Goal: Task Accomplishment & Management: Use online tool/utility

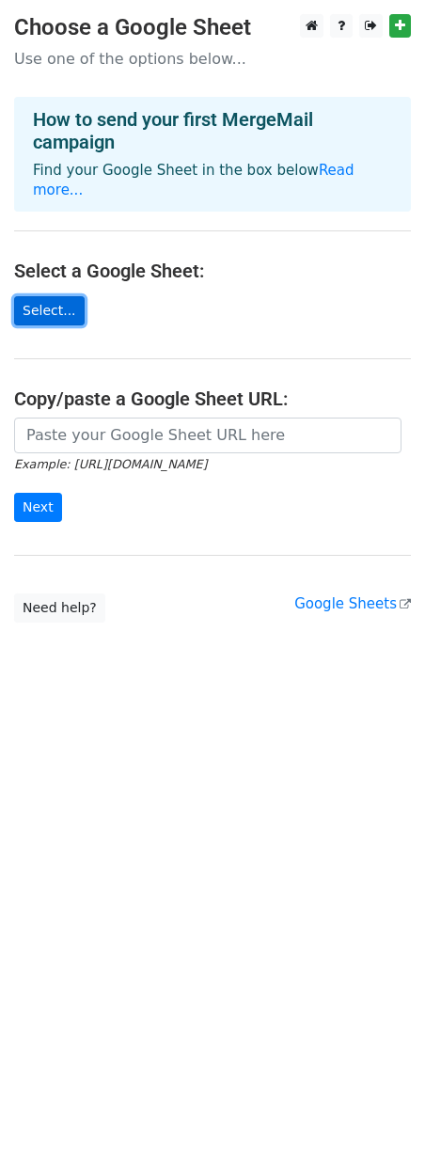
click at [60, 296] on link "Select..." at bounding box center [49, 310] width 71 height 29
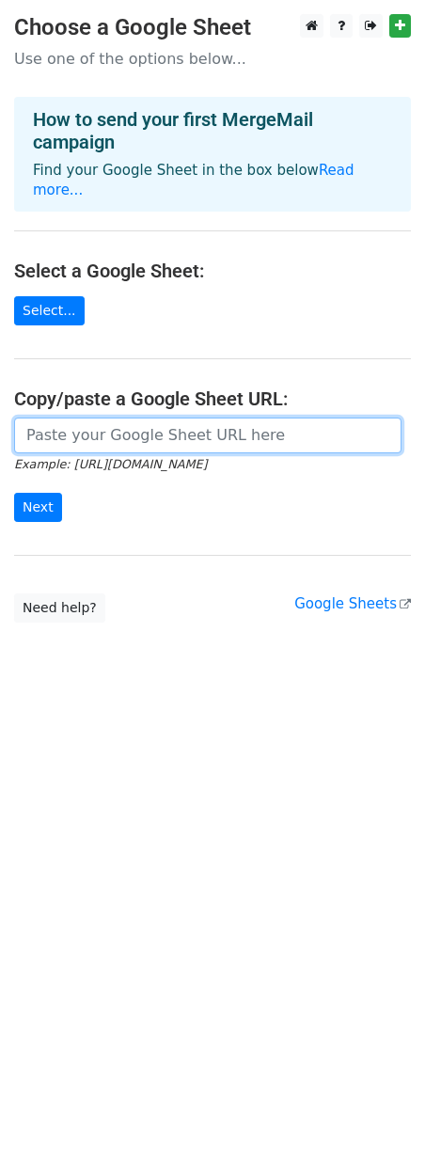
click at [111, 421] on input "url" at bounding box center [207, 435] width 387 height 36
paste input "[URL][DOMAIN_NAME]"
type input "[URL][DOMAIN_NAME]"
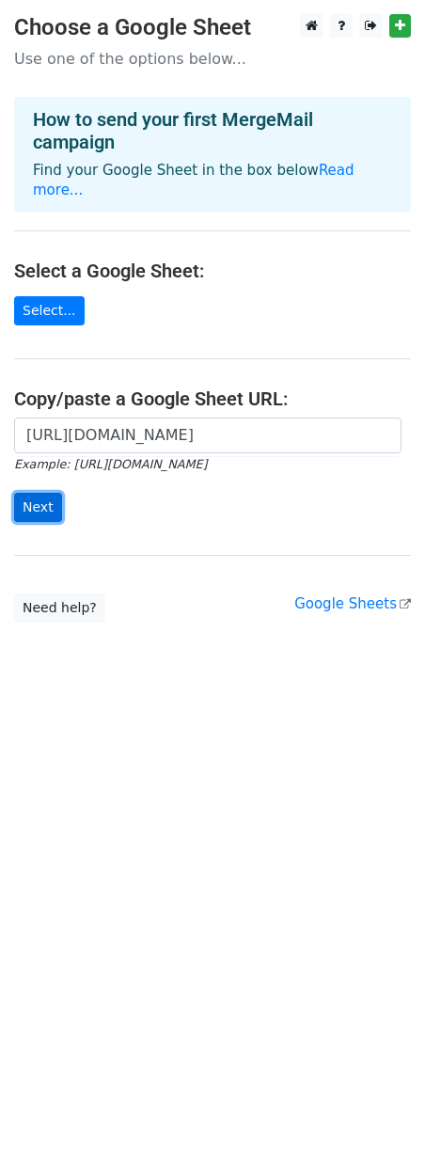
click at [39, 502] on input "Next" at bounding box center [38, 507] width 48 height 29
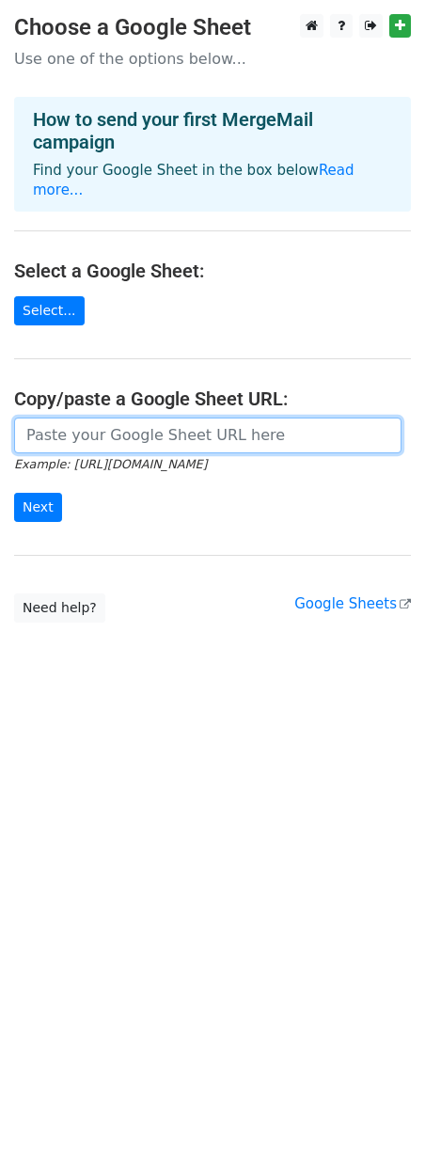
click at [57, 421] on input "url" at bounding box center [207, 435] width 387 height 36
paste input "[URL][DOMAIN_NAME]"
type input "[URL][DOMAIN_NAME]"
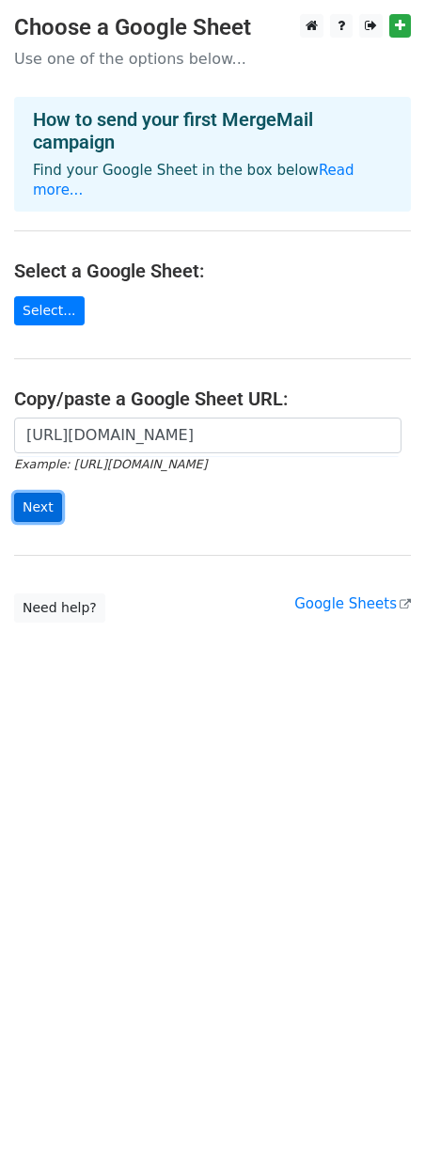
click at [46, 493] on input "Next" at bounding box center [38, 507] width 48 height 29
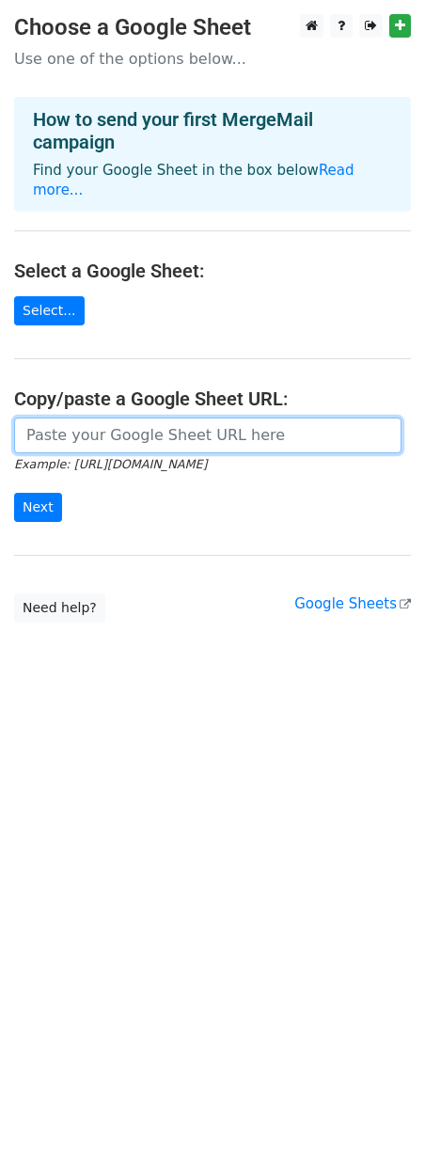
click at [102, 430] on input "url" at bounding box center [207, 435] width 387 height 36
paste input "[URL][DOMAIN_NAME]"
type input "[URL][DOMAIN_NAME]"
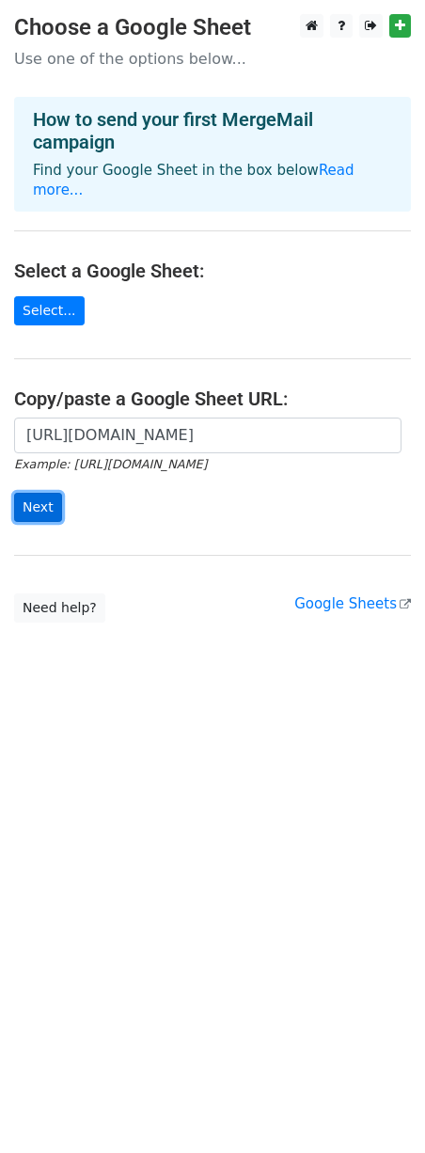
click at [39, 493] on input "Next" at bounding box center [38, 507] width 48 height 29
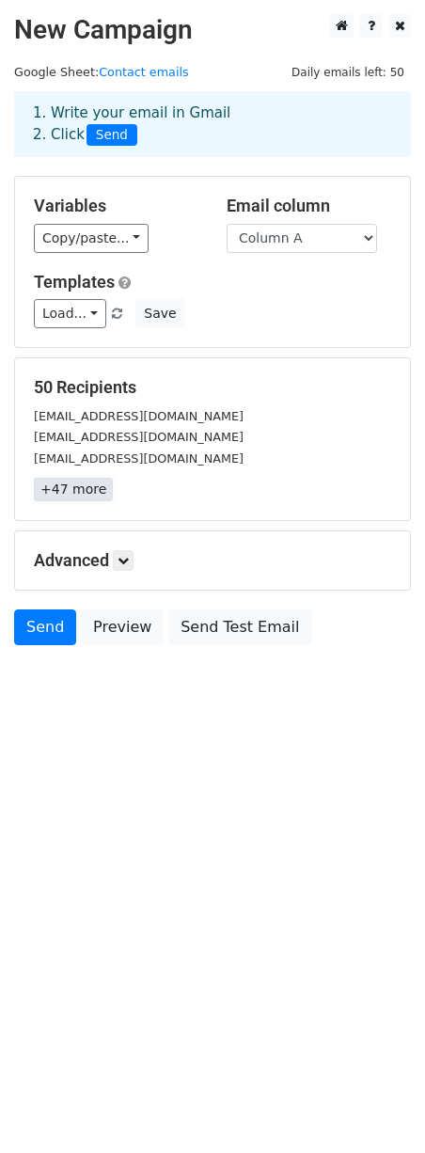
click at [91, 498] on link "+47 more" at bounding box center [73, 490] width 79 height 24
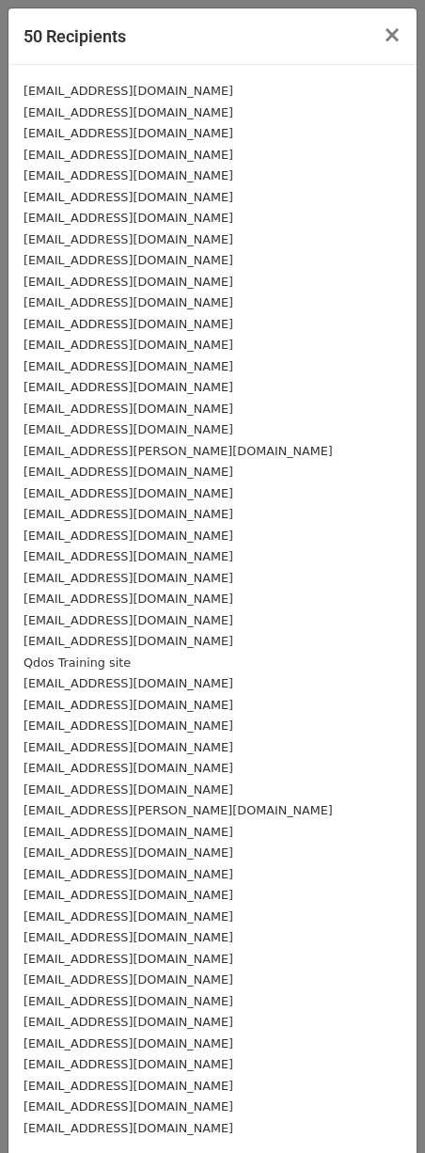
scroll to position [76, 0]
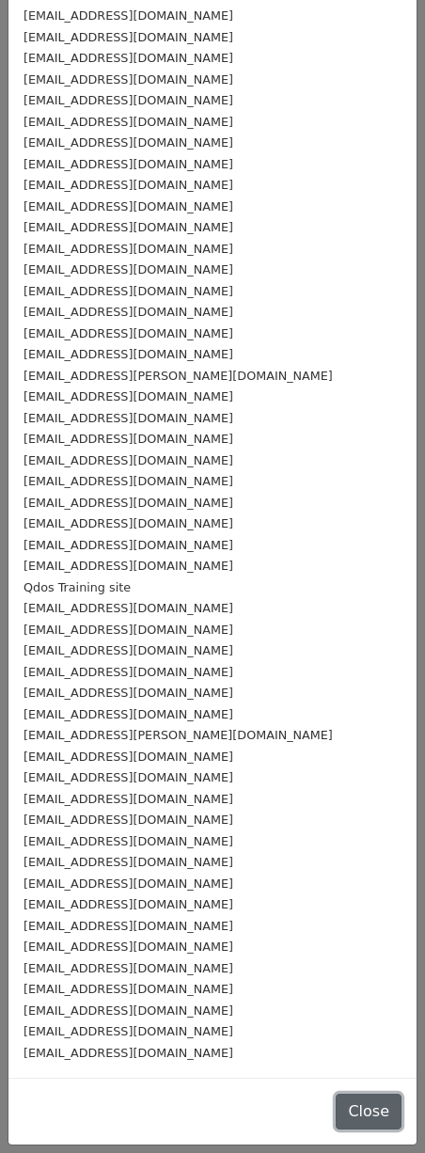
click at [336, 1110] on button "Close" at bounding box center [369, 1111] width 66 height 36
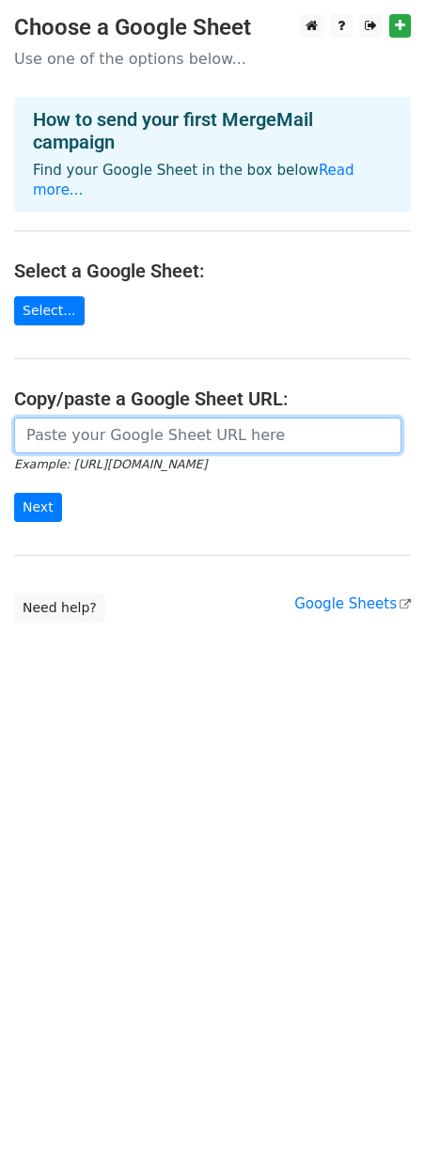
click at [193, 423] on input "url" at bounding box center [207, 435] width 387 height 36
paste input "[URL][DOMAIN_NAME]"
type input "[URL][DOMAIN_NAME]"
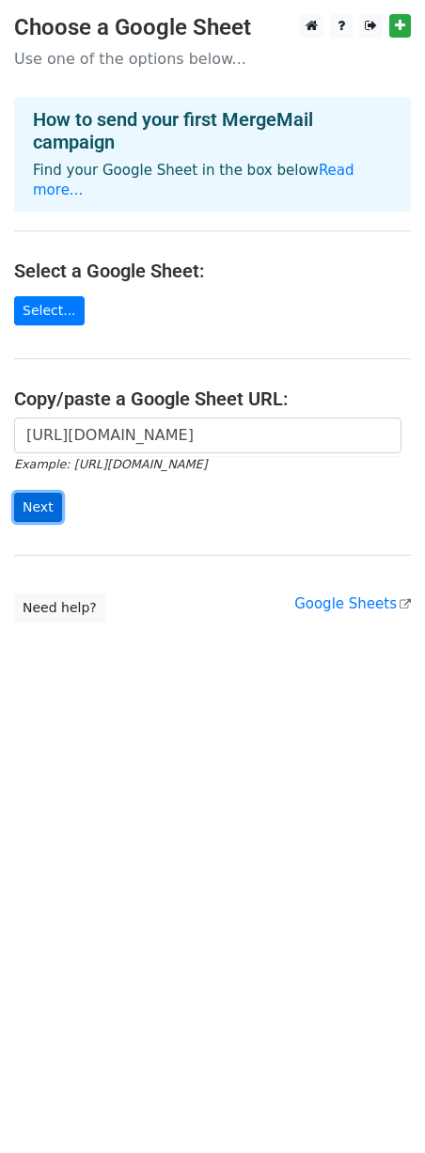
click at [46, 493] on input "Next" at bounding box center [38, 507] width 48 height 29
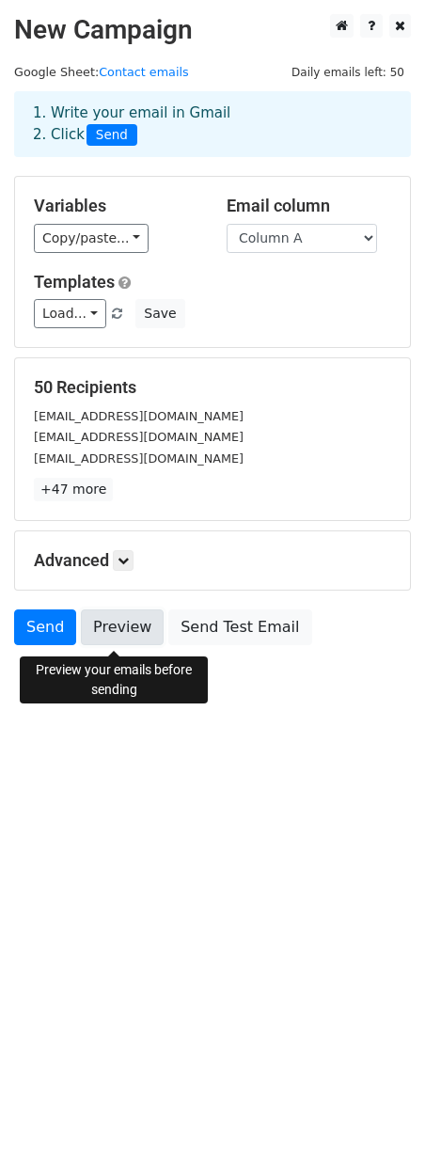
click at [124, 637] on link "Preview" at bounding box center [122, 627] width 83 height 36
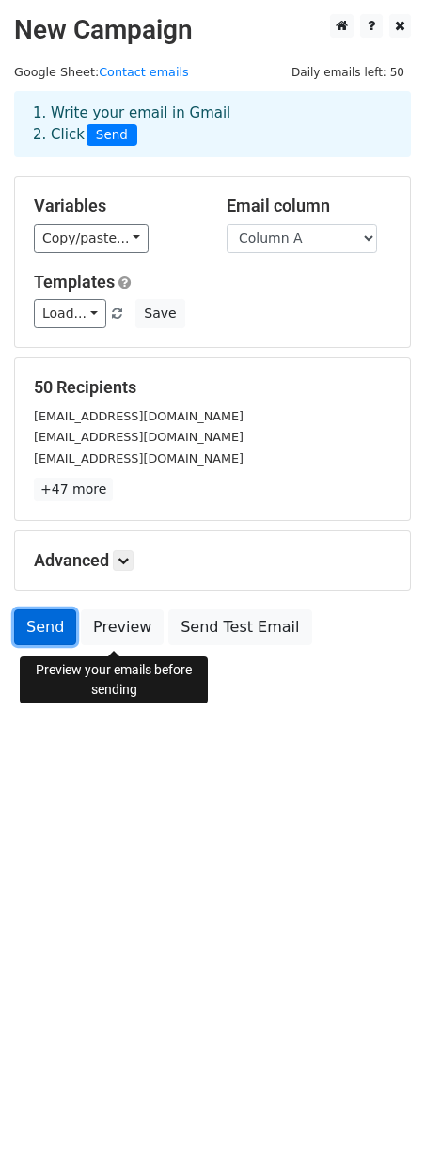
click at [57, 629] on link "Send" at bounding box center [45, 627] width 62 height 36
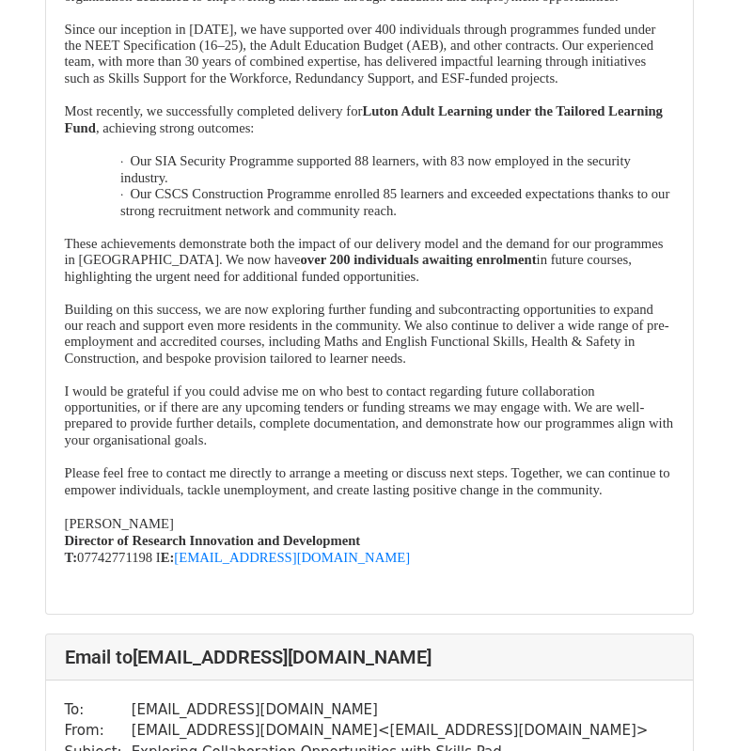
scroll to position [2256, 0]
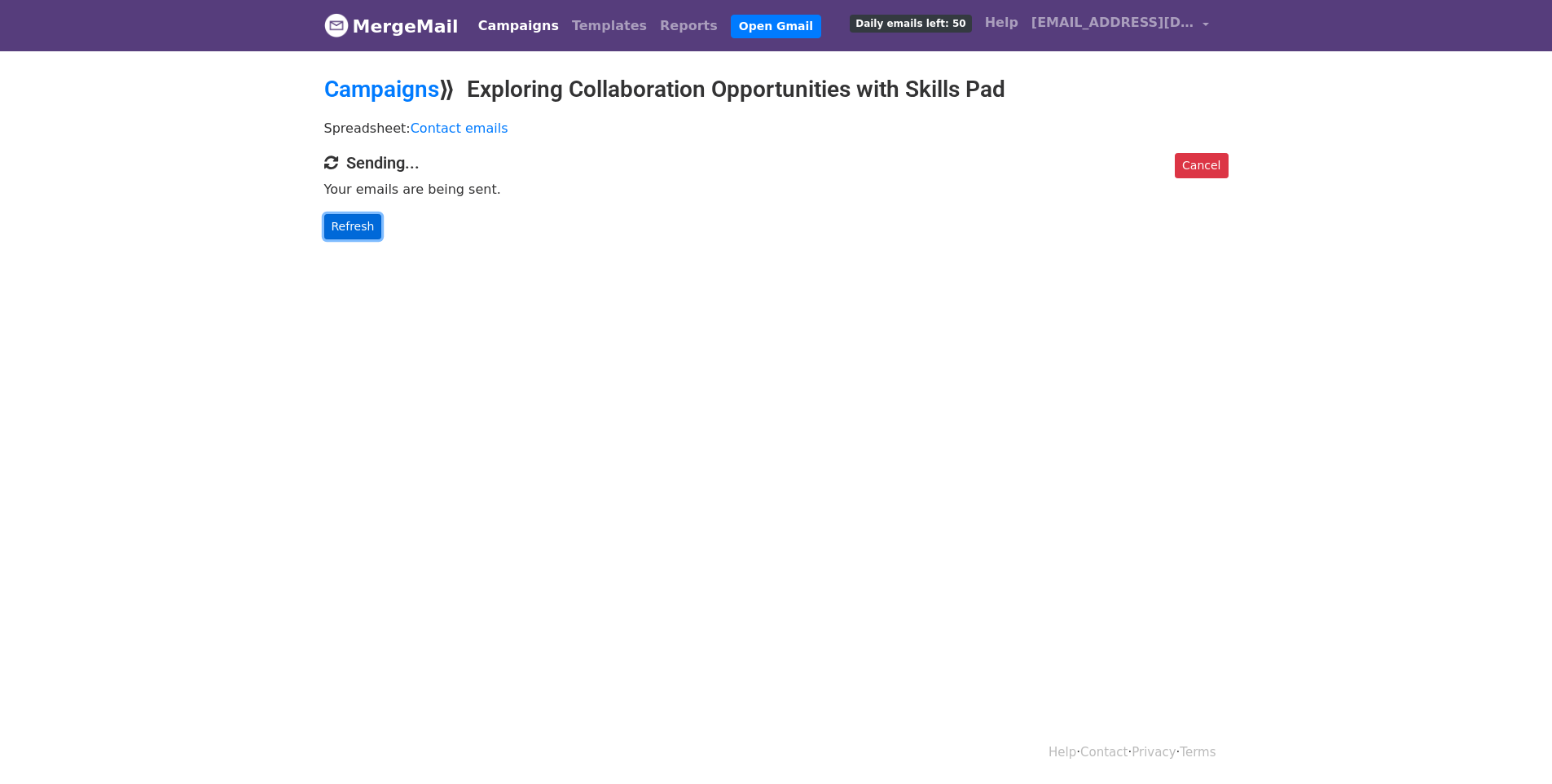
click at [346, 237] on link "Refresh" at bounding box center [353, 226] width 58 height 25
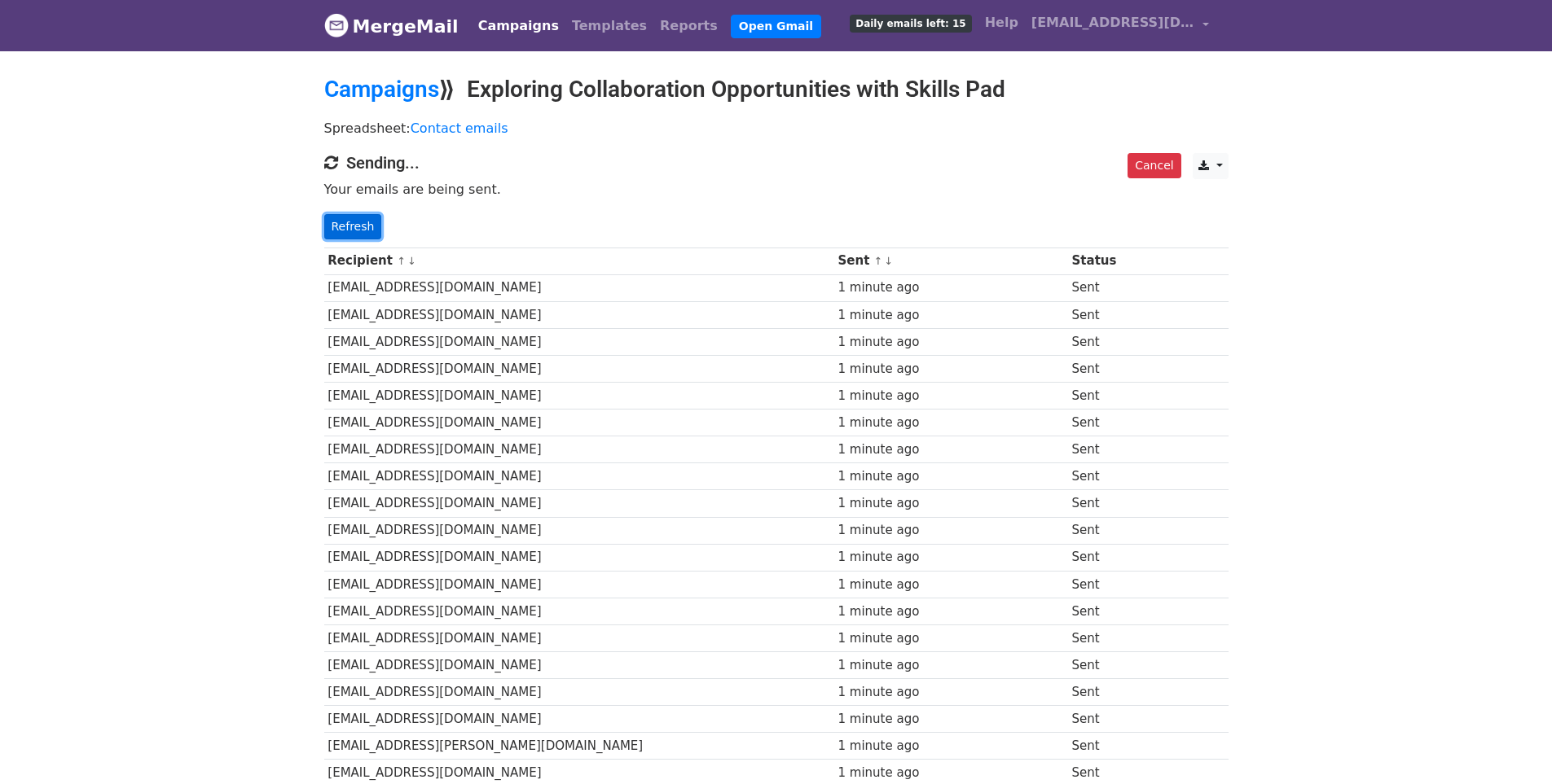
click at [361, 226] on link "Refresh" at bounding box center [353, 226] width 58 height 25
click at [367, 224] on link "Refresh" at bounding box center [353, 226] width 58 height 25
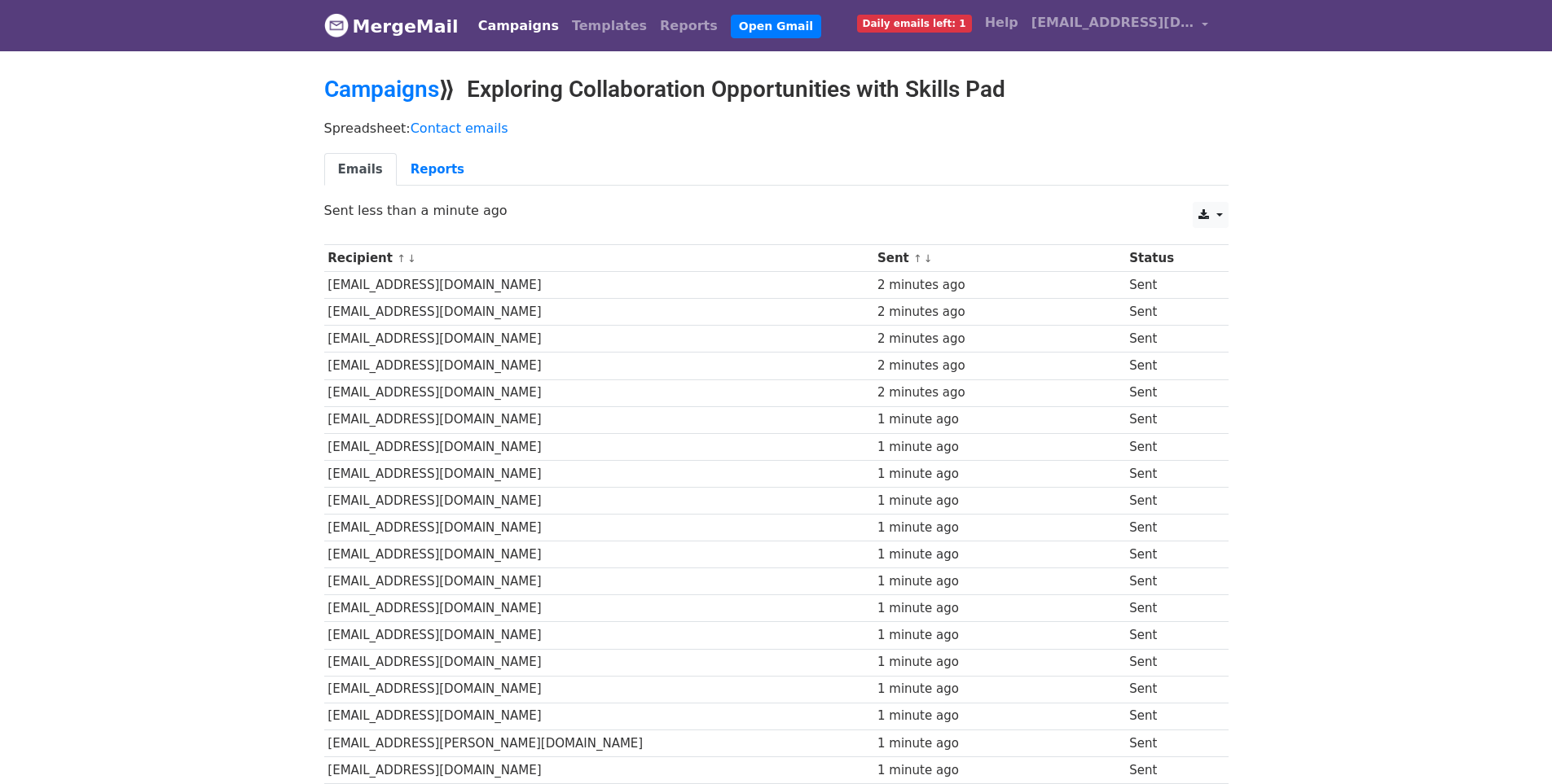
click at [971, 17] on span "Daily emails left: 1" at bounding box center [914, 23] width 115 height 18
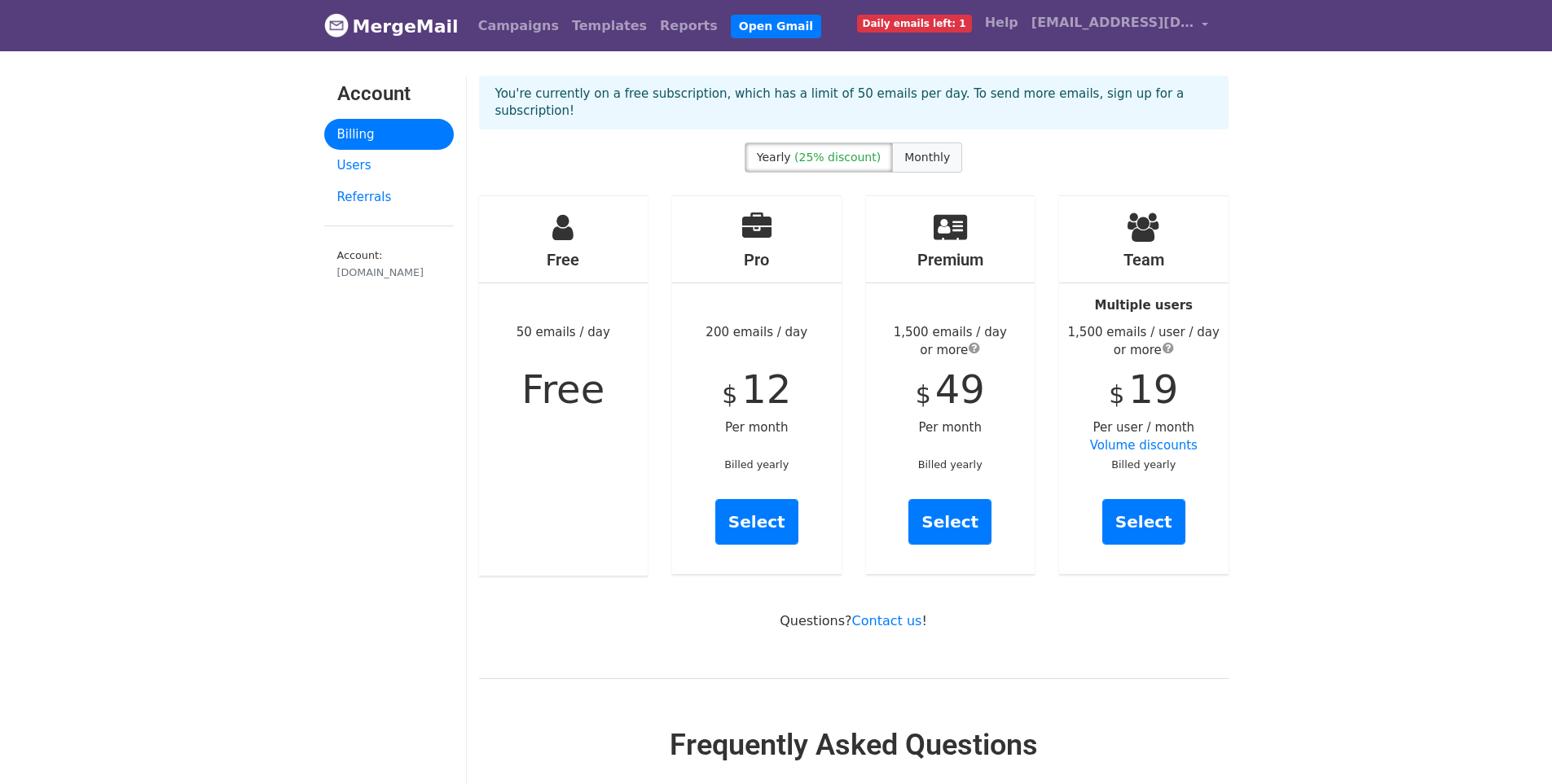
click at [922, 151] on span "Monthly" at bounding box center [926, 157] width 46 height 13
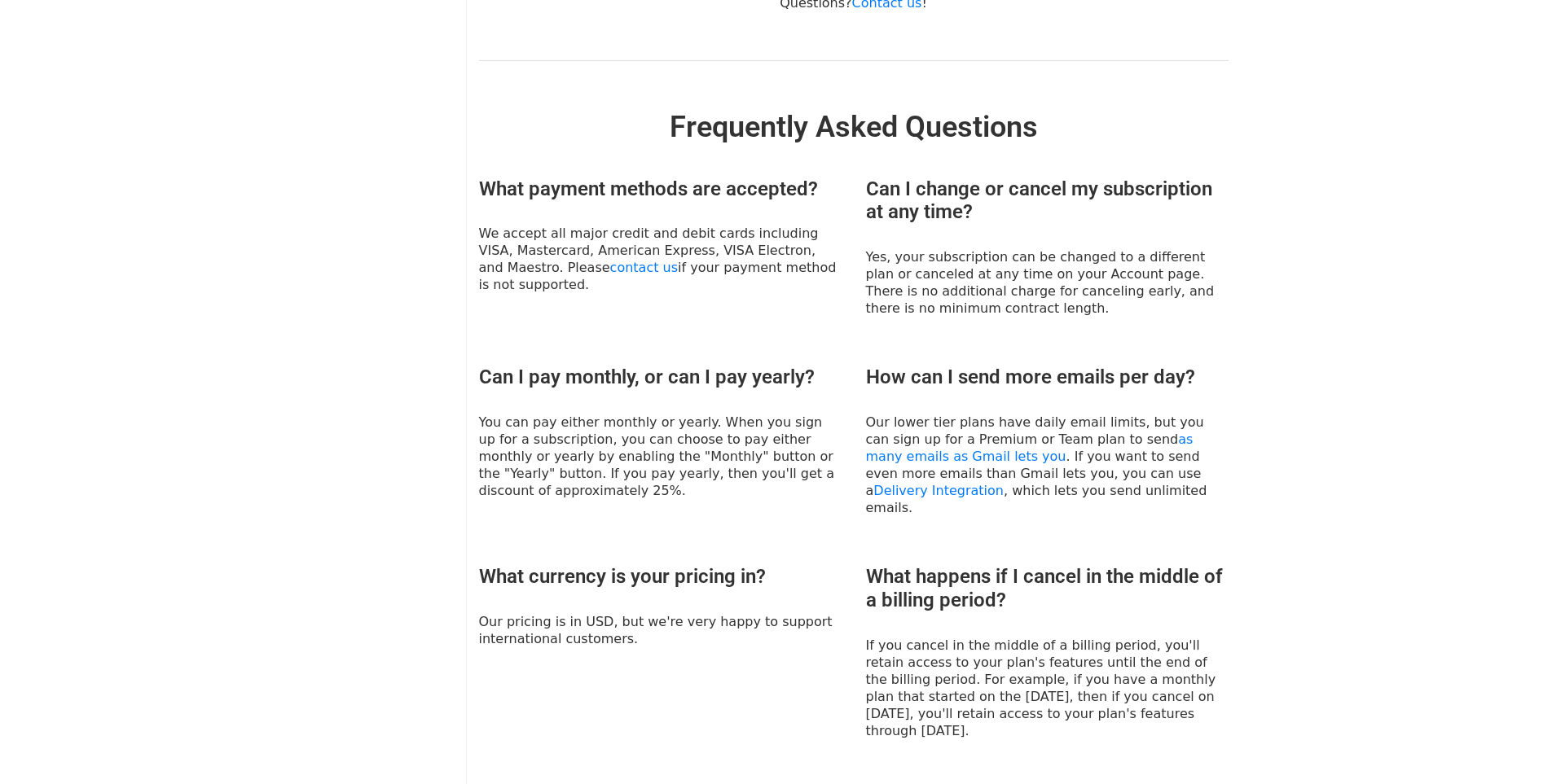
scroll to position [651, 0]
